Goal: Information Seeking & Learning: Learn about a topic

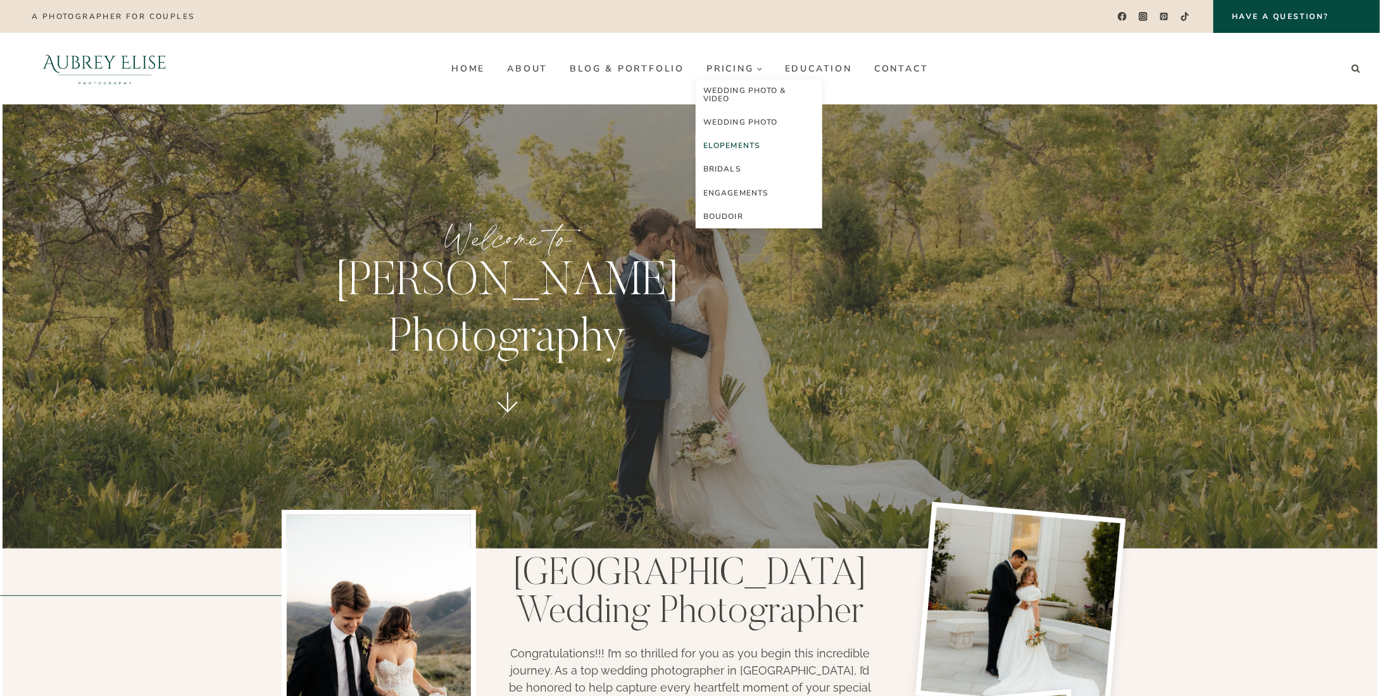
click at [738, 138] on link "Elopements" at bounding box center [759, 145] width 127 height 23
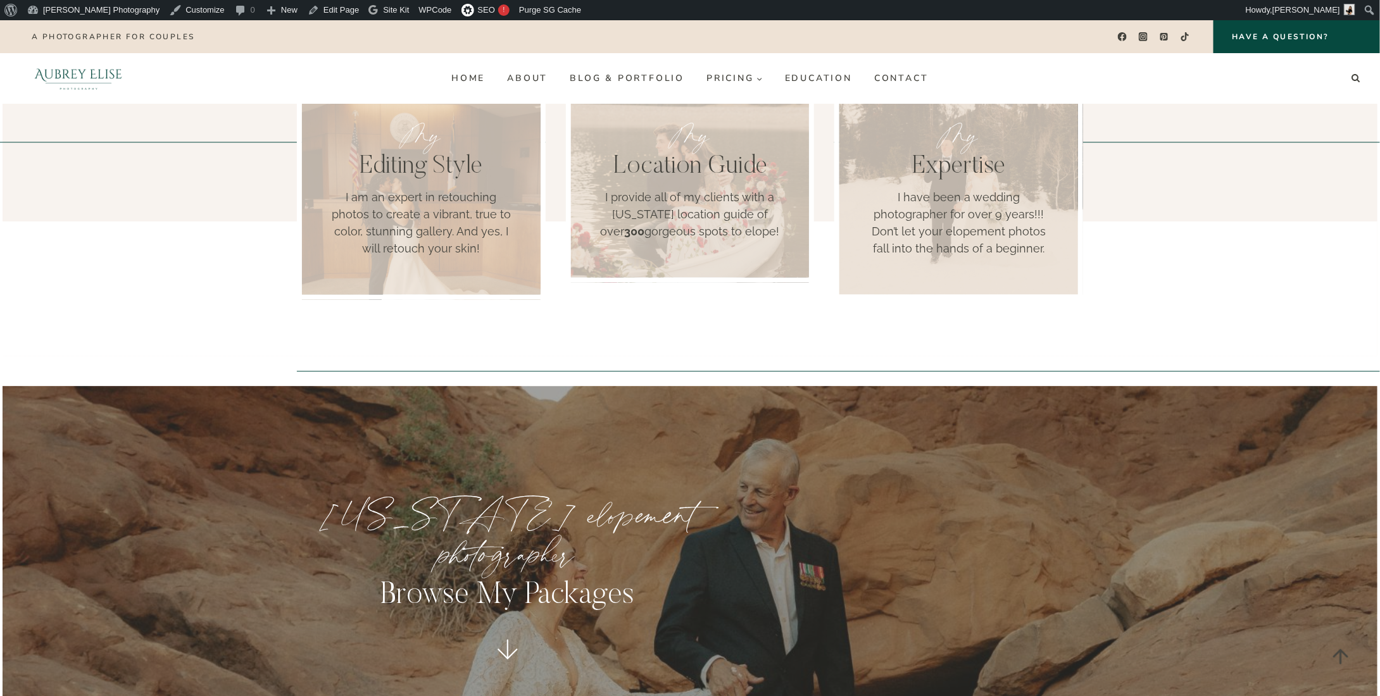
scroll to position [1393, 0]
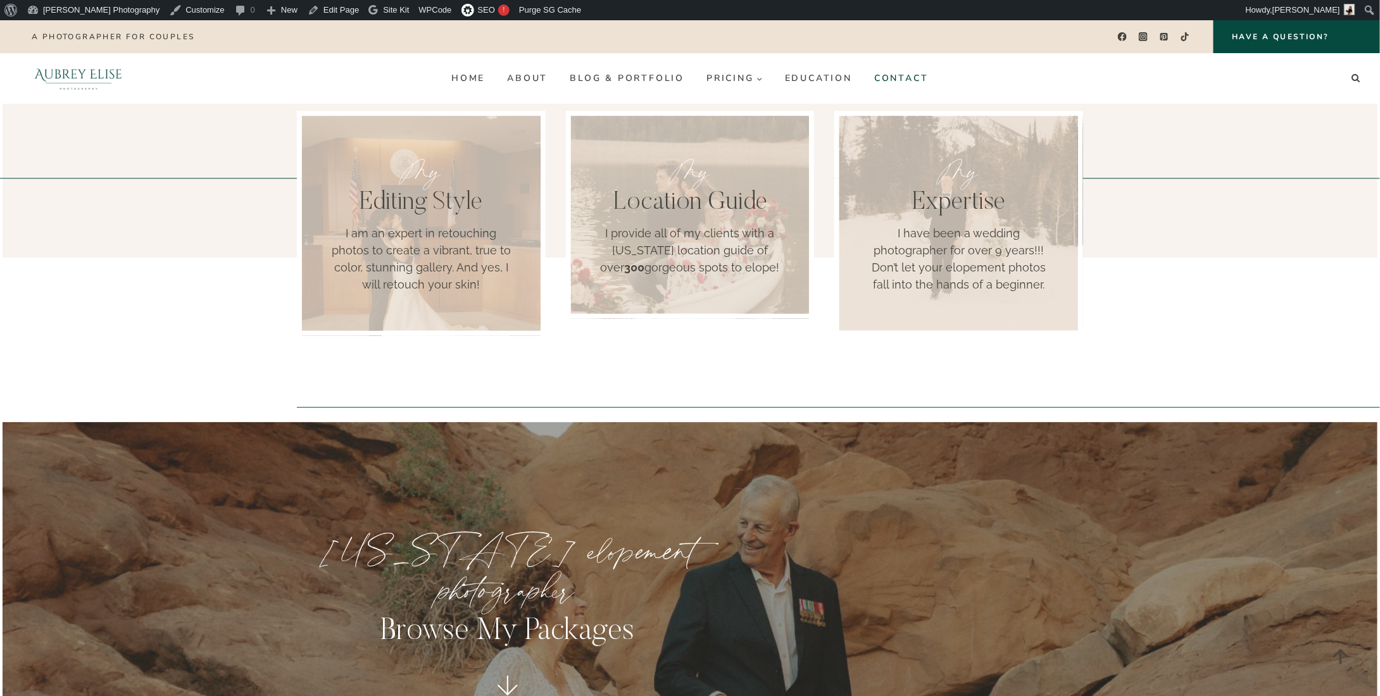
click at [895, 80] on link "Contact" at bounding box center [902, 78] width 77 height 20
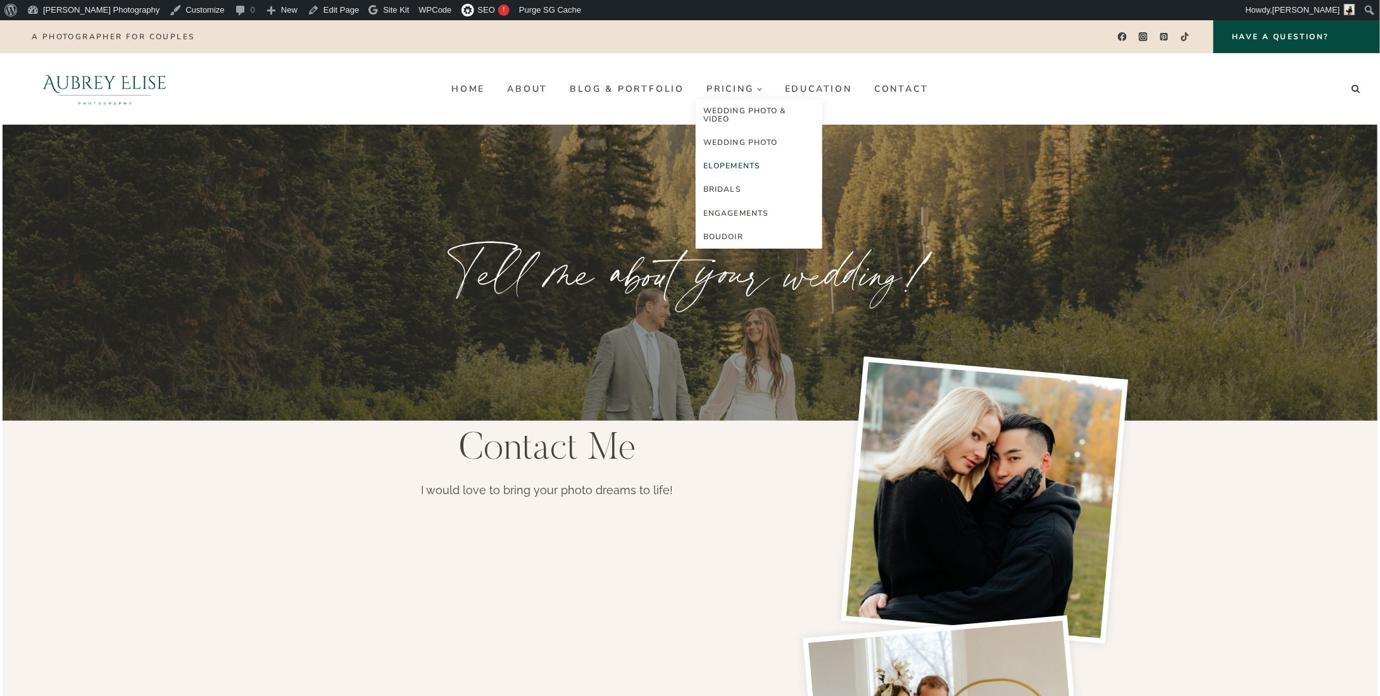
click at [725, 168] on link "Elopements" at bounding box center [759, 165] width 127 height 23
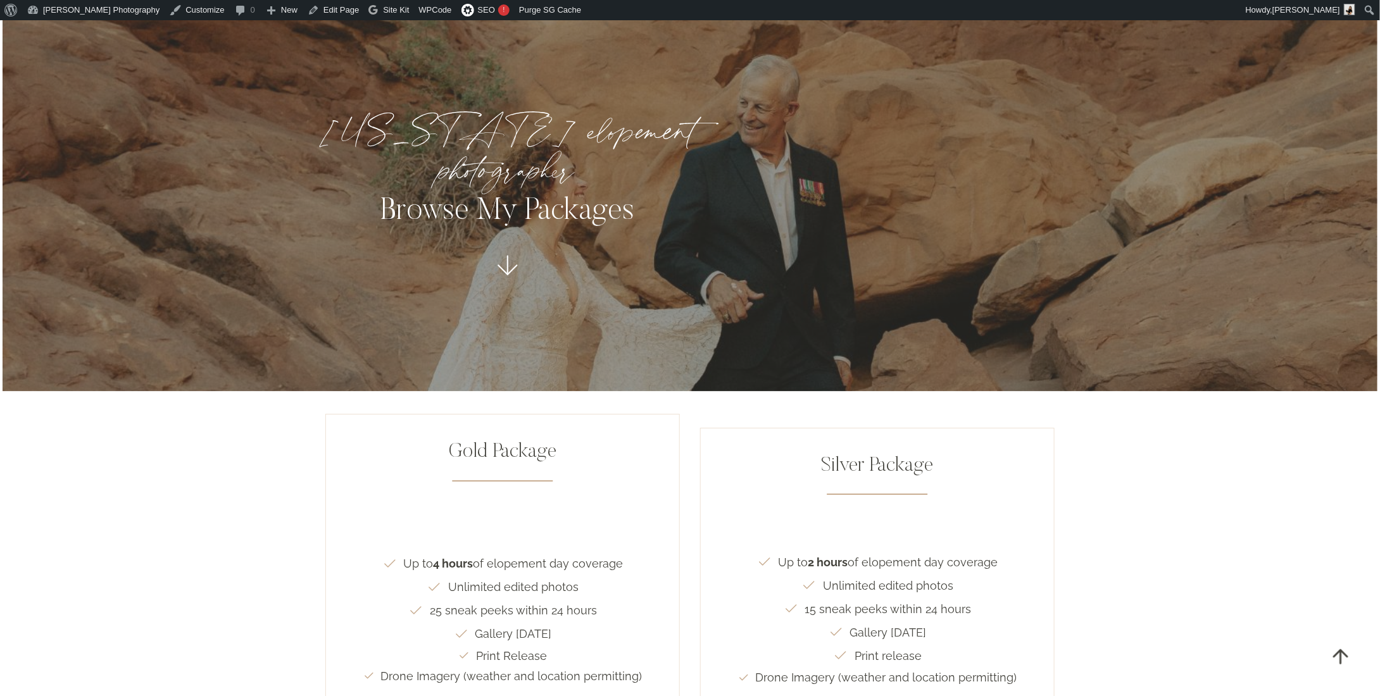
scroll to position [2026, 0]
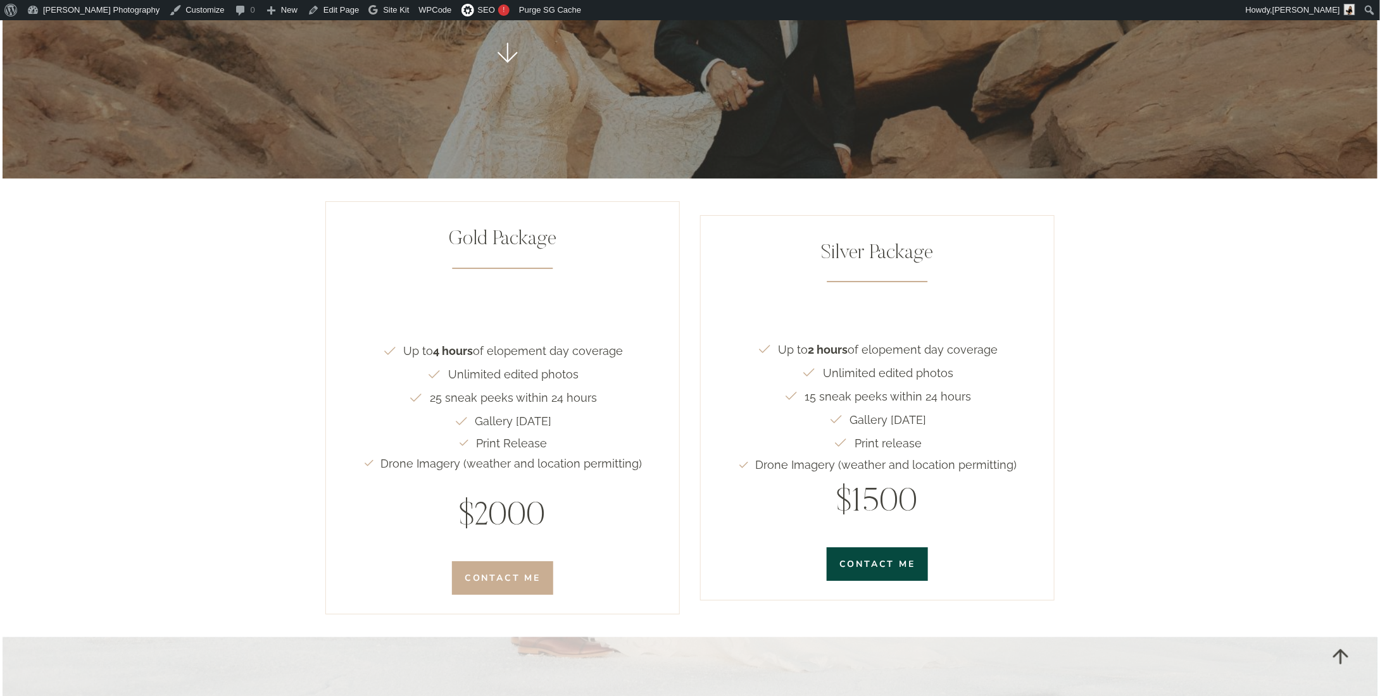
click at [531, 562] on link "contact me" at bounding box center [502, 579] width 101 height 34
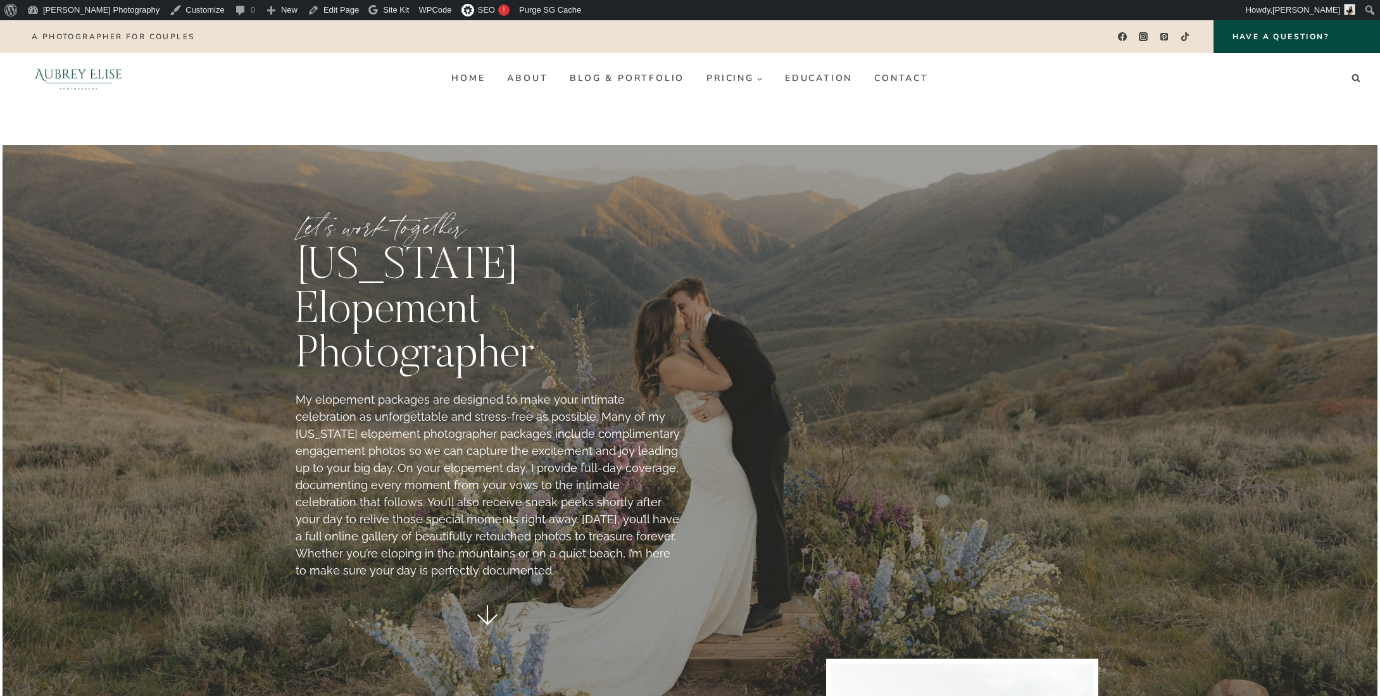
scroll to position [2026, 0]
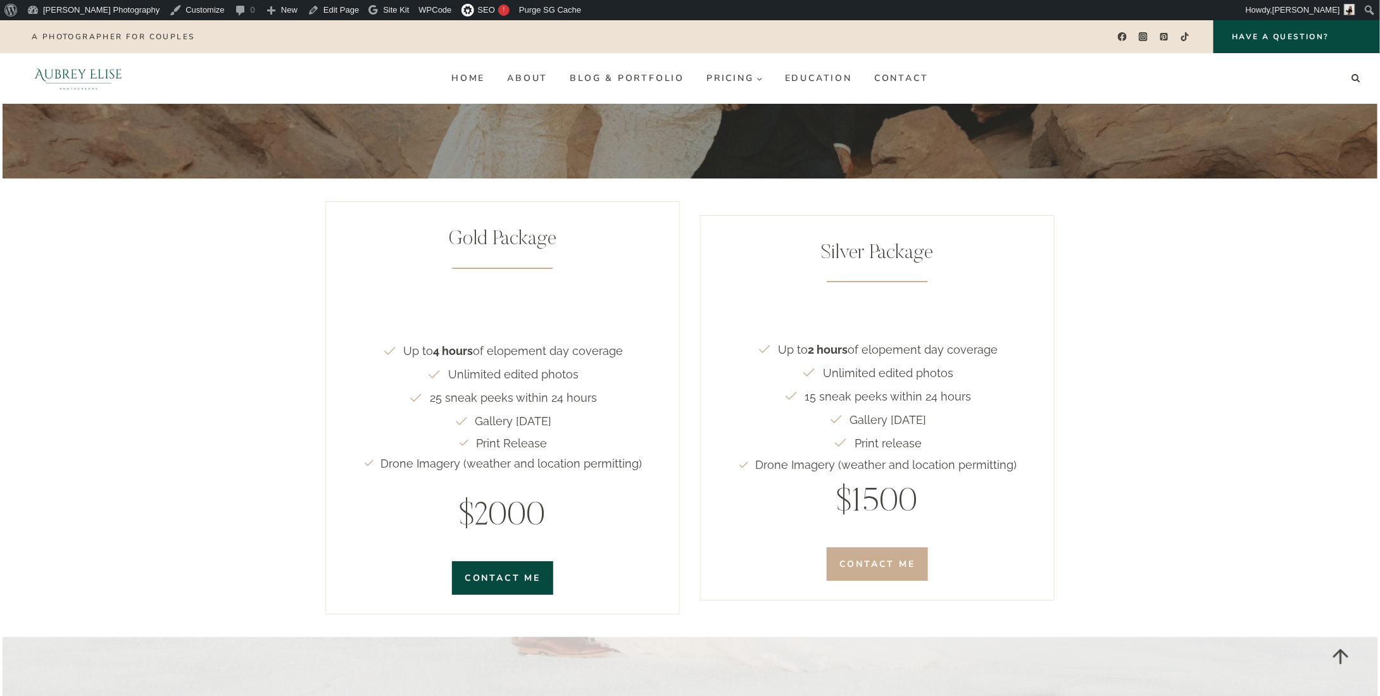
click at [868, 558] on span "Contact Me" at bounding box center [877, 564] width 76 height 13
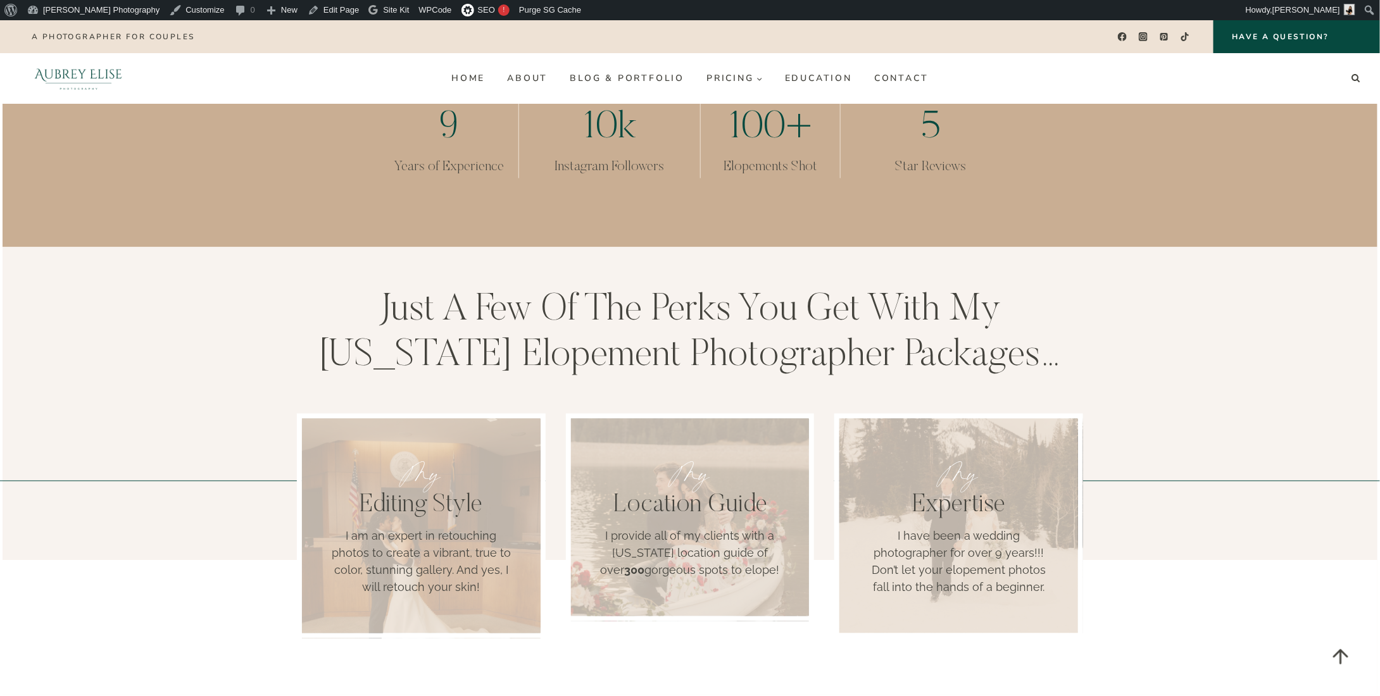
scroll to position [1013, 0]
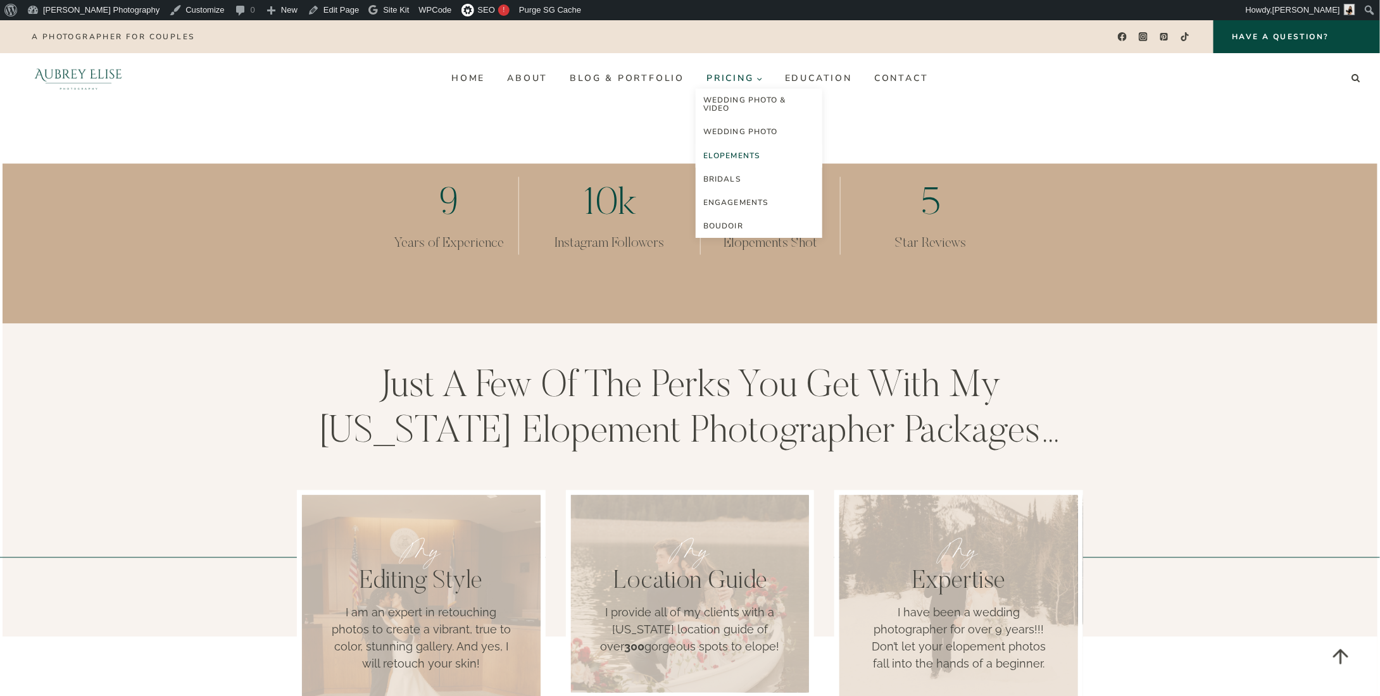
click at [703, 81] on link "Pricing Expand" at bounding box center [735, 78] width 79 height 20
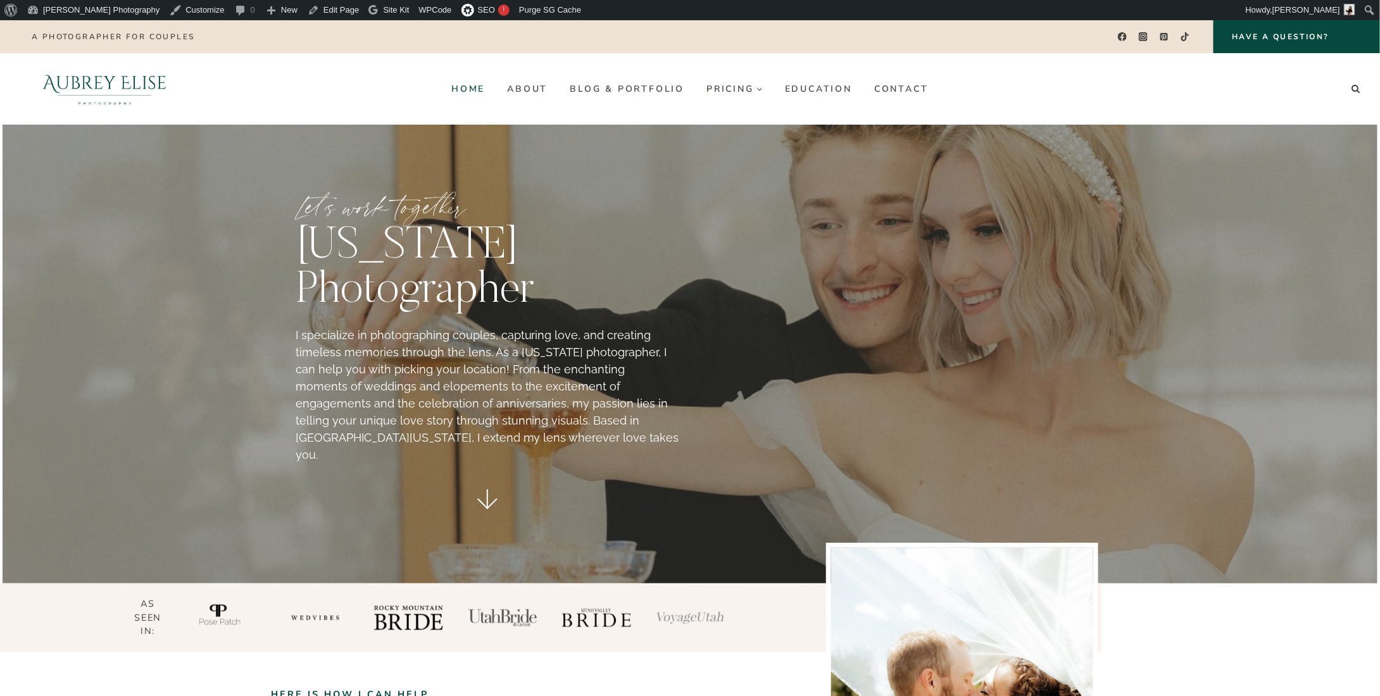
click at [468, 87] on link "Home" at bounding box center [469, 89] width 56 height 20
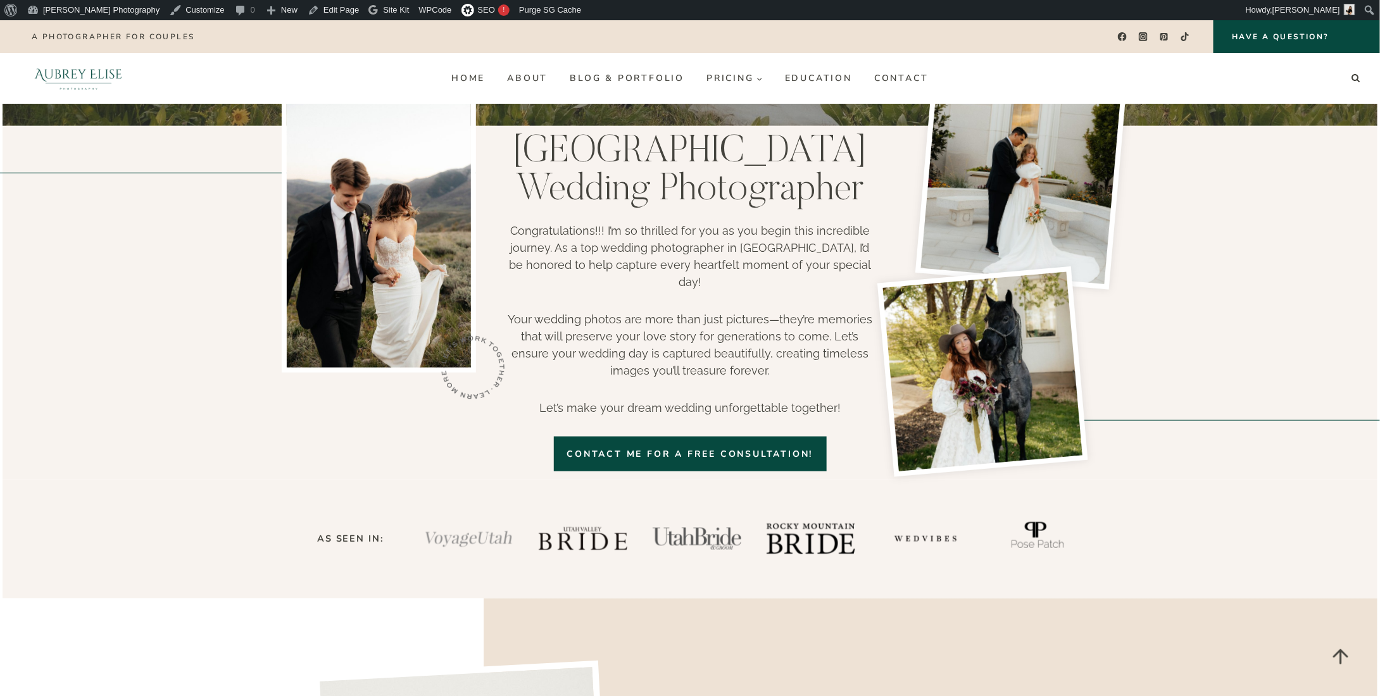
scroll to position [190, 0]
